Goal: Navigation & Orientation: Find specific page/section

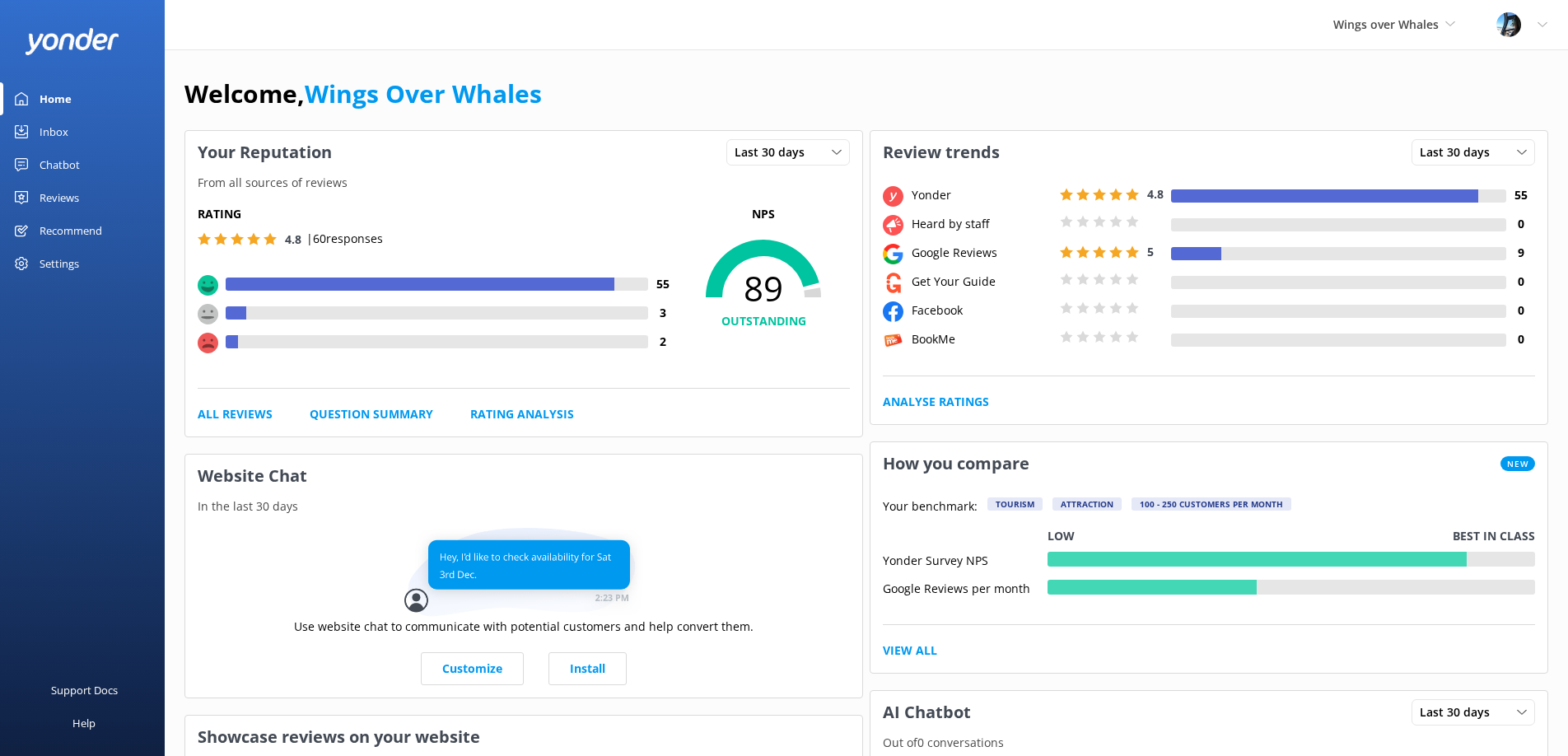
click at [77, 193] on div "Reviews" at bounding box center [60, 198] width 40 height 33
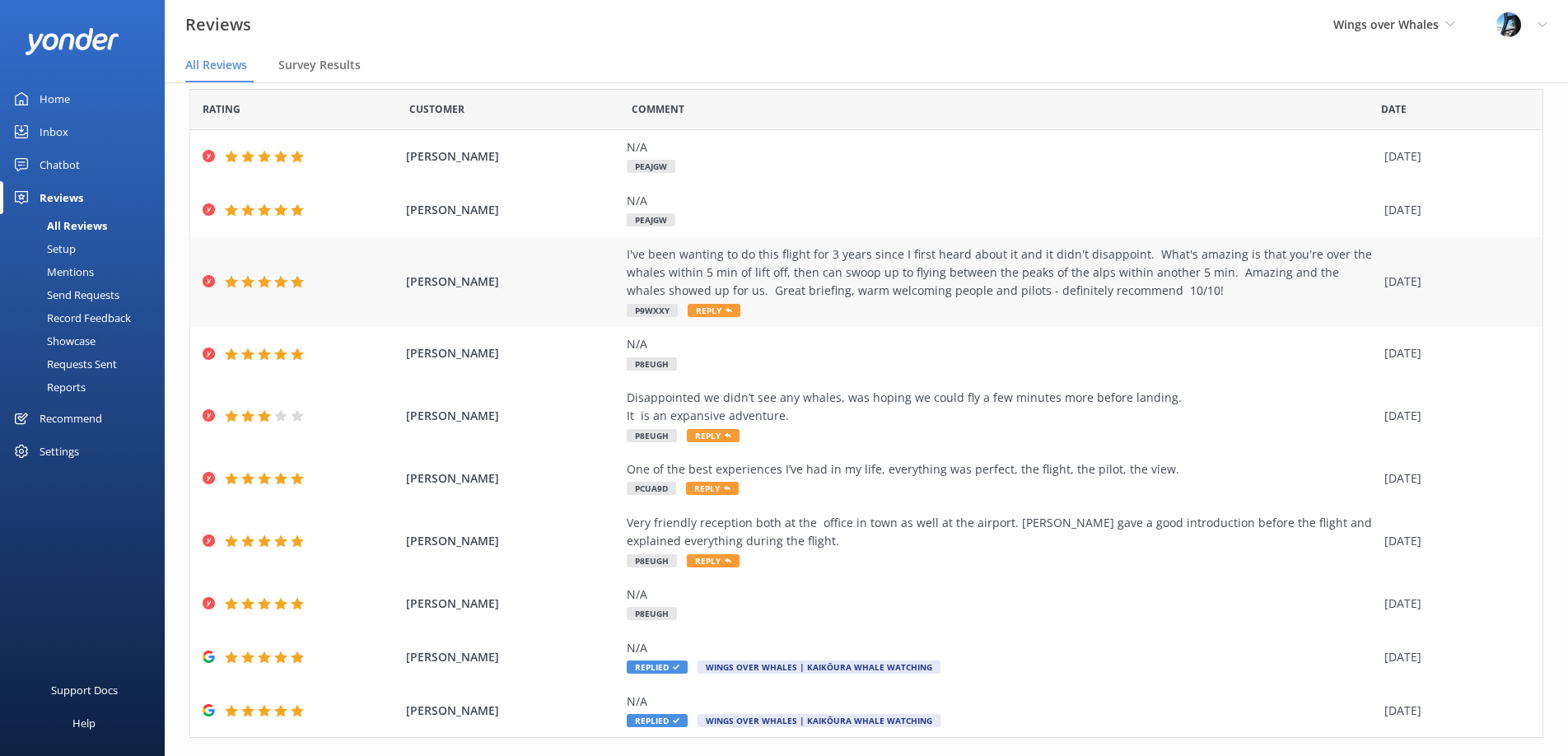
scroll to position [89, 0]
